Goal: Information Seeking & Learning: Learn about a topic

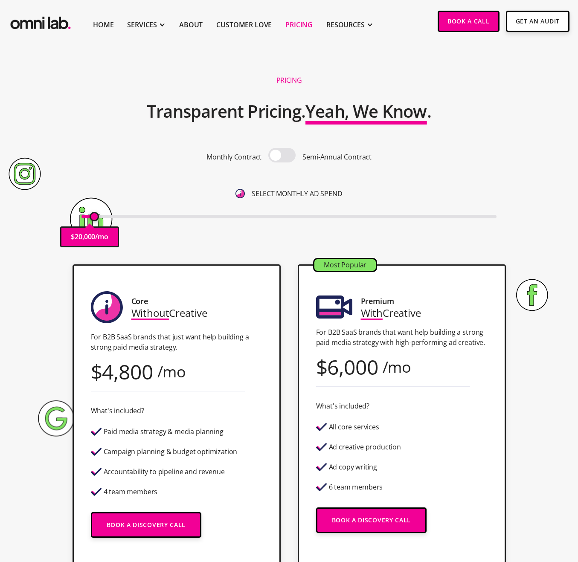
drag, startPoint x: 84, startPoint y: 214, endPoint x: 95, endPoint y: 221, distance: 12.7
click at [95, 218] on input "range" at bounding box center [288, 216] width 415 height 3
click at [124, 366] on div "4,800" at bounding box center [127, 372] width 51 height 12
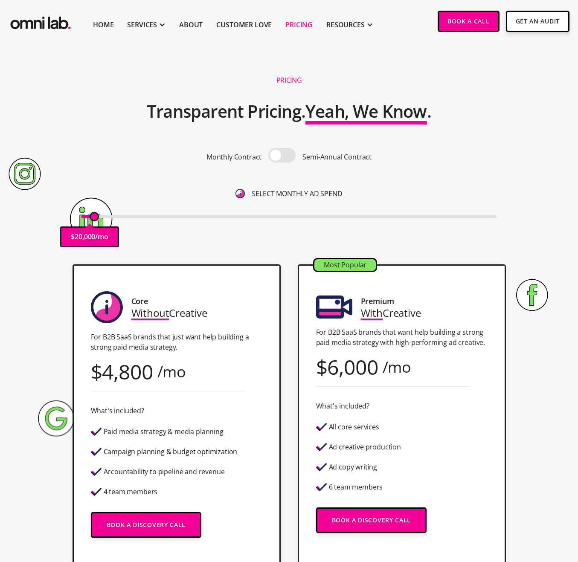
click at [389, 363] on div "/mo" at bounding box center [396, 367] width 29 height 12
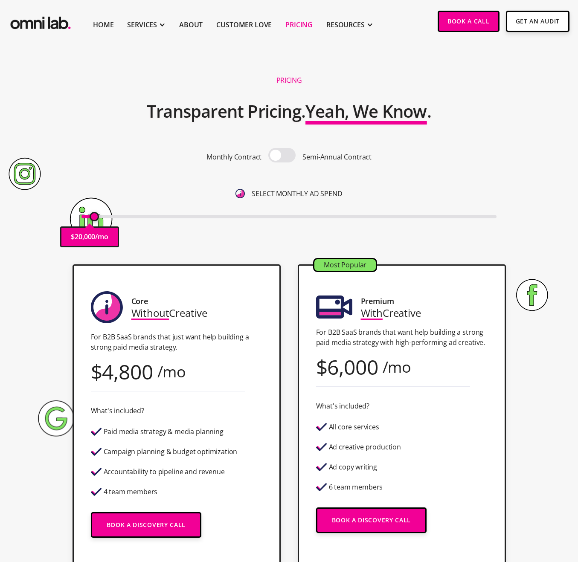
click at [376, 367] on div "6,000" at bounding box center [352, 367] width 51 height 12
click at [94, 218] on input "range" at bounding box center [288, 216] width 415 height 3
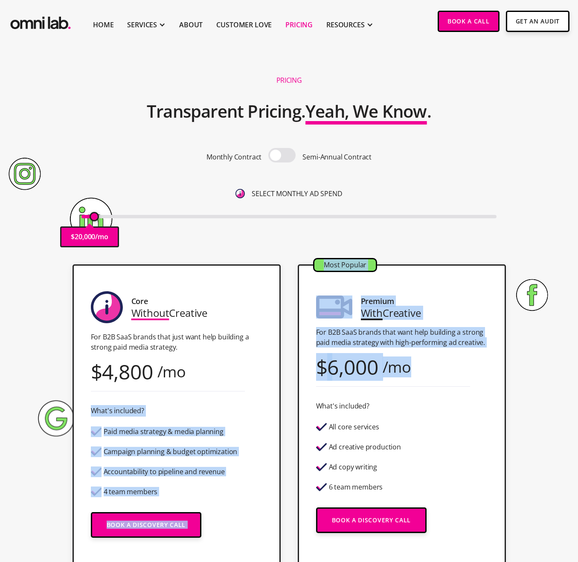
drag, startPoint x: 409, startPoint y: 367, endPoint x: 212, endPoint y: 372, distance: 197.5
click at [212, 372] on div "Core Without Creative For B2B SaaS brands that just want help building a strong…" at bounding box center [289, 418] width 518 height 309
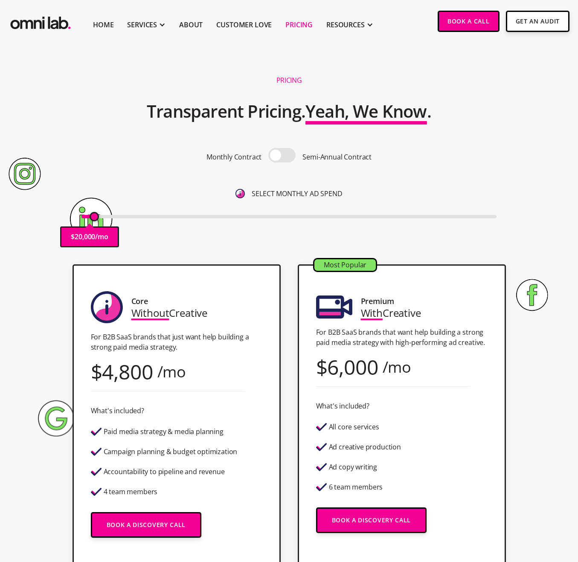
click at [206, 374] on div "Core Without Creative For B2B SaaS brands that just want help building a strong…" at bounding box center [176, 418] width 208 height 309
type input "25000"
click at [97, 217] on input "range" at bounding box center [288, 216] width 415 height 3
click at [54, 23] on img "home" at bounding box center [41, 21] width 64 height 21
